Goal: Task Accomplishment & Management: Complete application form

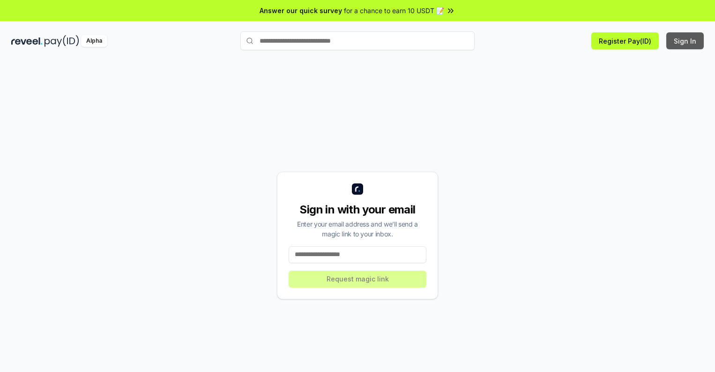
click at [686, 41] on button "Sign In" at bounding box center [686, 40] width 38 height 17
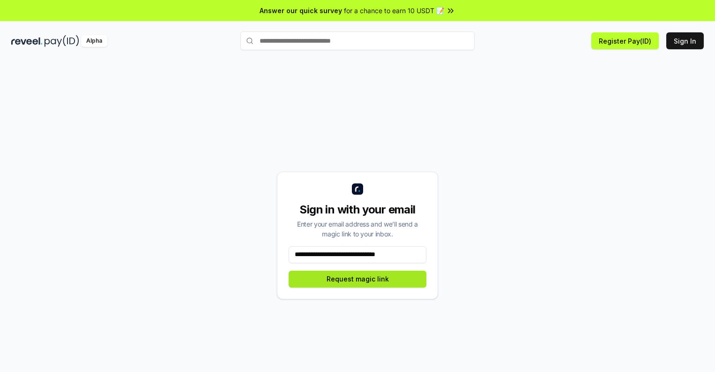
type input "**********"
click at [358, 279] on button "Request magic link" at bounding box center [358, 279] width 138 height 17
